Goal: Find specific page/section: Find specific page/section

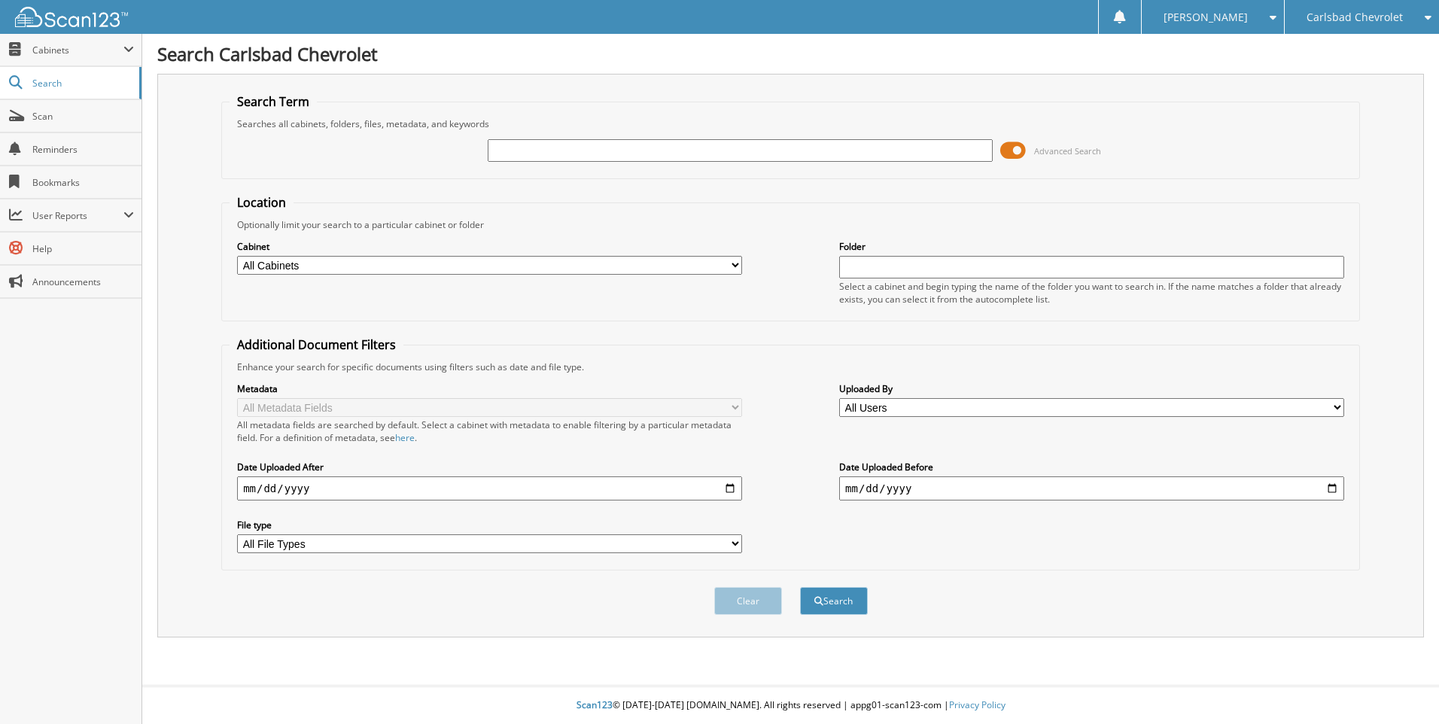
click at [545, 157] on input "text" at bounding box center [740, 150] width 505 height 23
type input "83415"
click at [800, 587] on button "Search" at bounding box center [834, 601] width 68 height 28
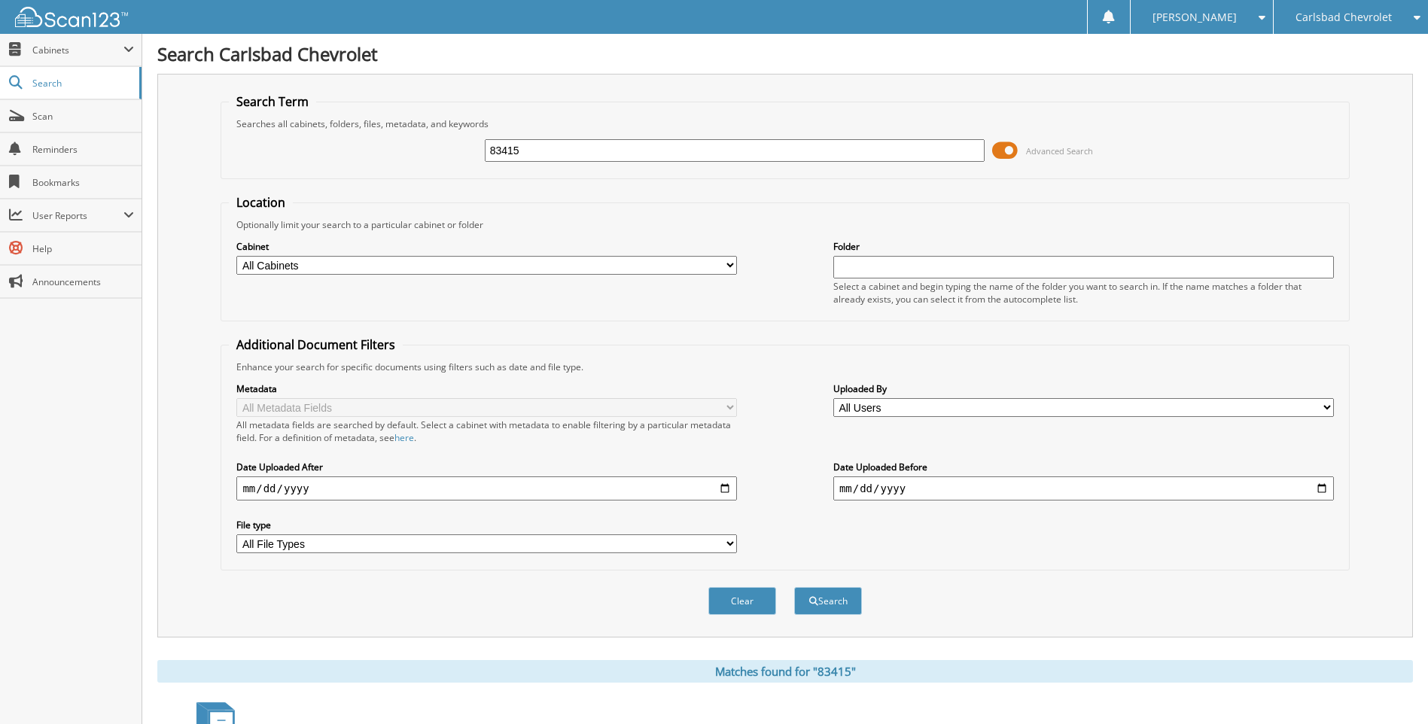
drag, startPoint x: 539, startPoint y: 154, endPoint x: 474, endPoint y: 165, distance: 65.7
click at [474, 165] on div "83415 Advanced Search" at bounding box center [785, 150] width 1112 height 41
click at [728, 264] on select "All Cabinets ACCOUNTS PAYABLE ACCOUNTS RECEIVABLE CAR DEALS COURTESY DELIVERY M…" at bounding box center [486, 265] width 500 height 19
select select "10975"
click at [236, 256] on select "All Cabinets ACCOUNTS PAYABLE ACCOUNTS RECEIVABLE CAR DEALS COURTESY DELIVERY M…" at bounding box center [486, 265] width 500 height 19
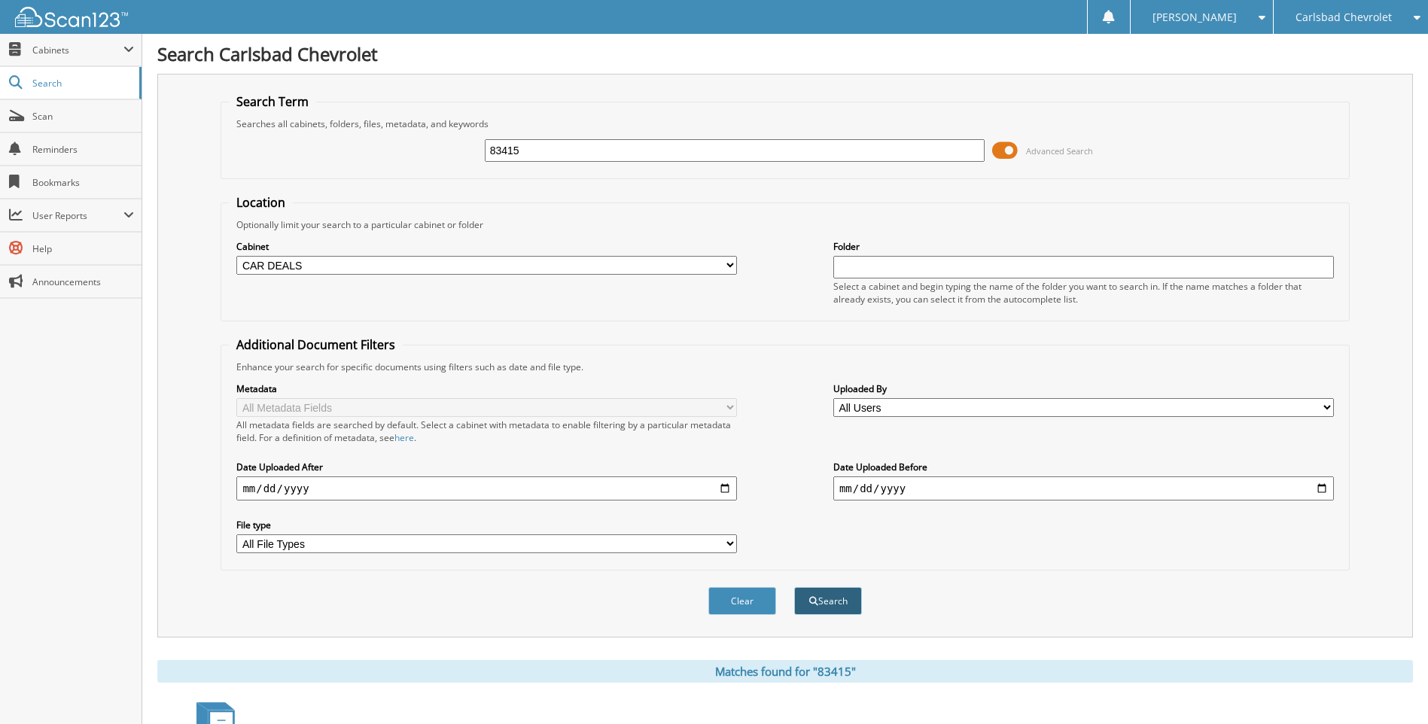
click at [844, 604] on button "Search" at bounding box center [828, 601] width 68 height 28
click at [58, 126] on link "Scan" at bounding box center [70, 116] width 141 height 32
